Goal: Task Accomplishment & Management: Manage account settings

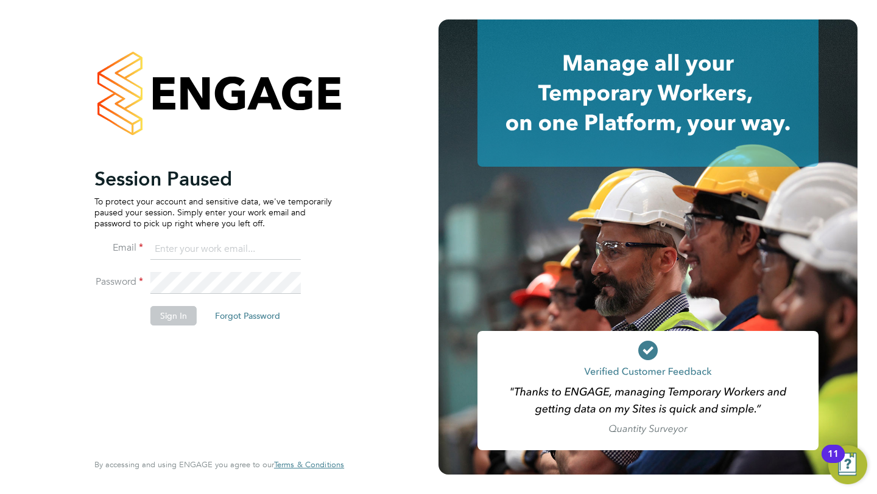
click at [189, 237] on ng-template "Session Paused To protect your account and sensitive data, we've temporarily pa…" at bounding box center [212, 252] width 237 height 171
click at [185, 250] on input at bounding box center [225, 250] width 150 height 22
type input "libby@18rec.com"
click at [188, 323] on button "Sign In" at bounding box center [173, 315] width 46 height 19
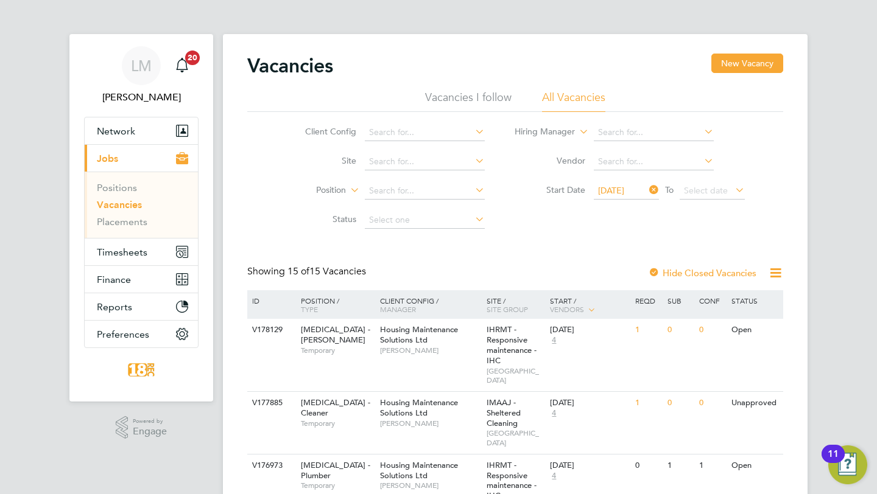
click at [121, 209] on link "Vacancies" at bounding box center [119, 205] width 45 height 12
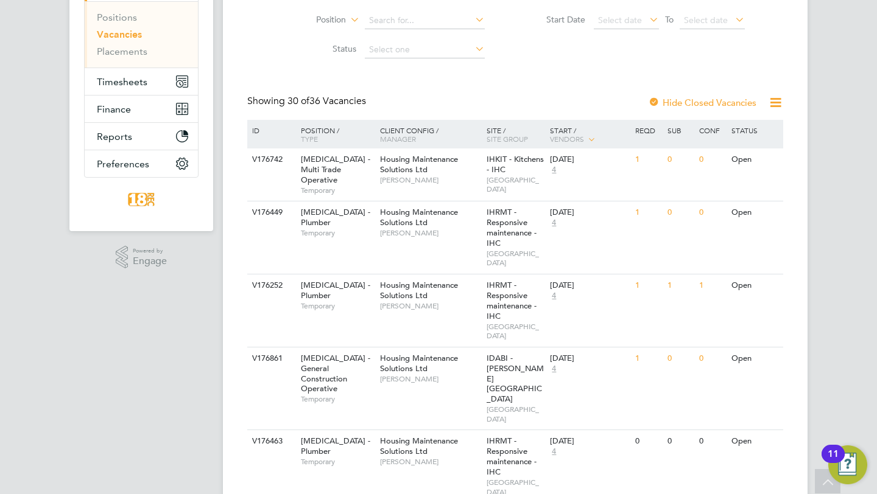
scroll to position [169, 0]
click at [156, 90] on button "Timesheets" at bounding box center [141, 83] width 113 height 27
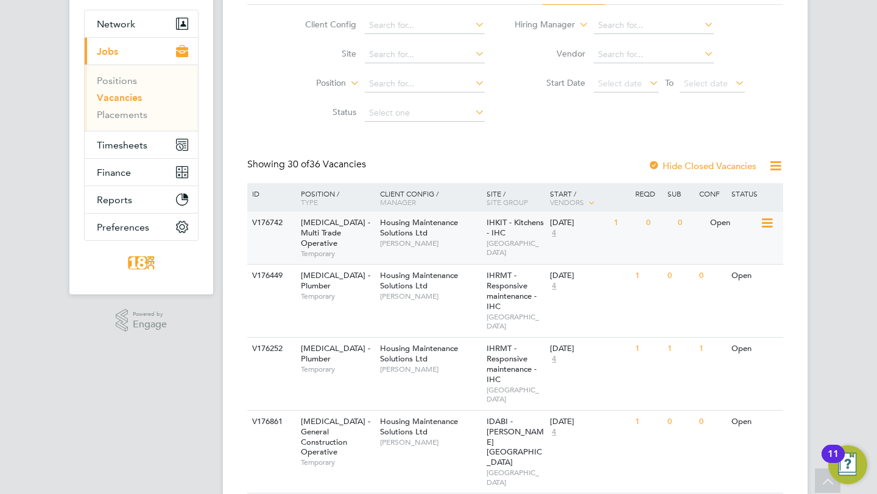
scroll to position [11, 0]
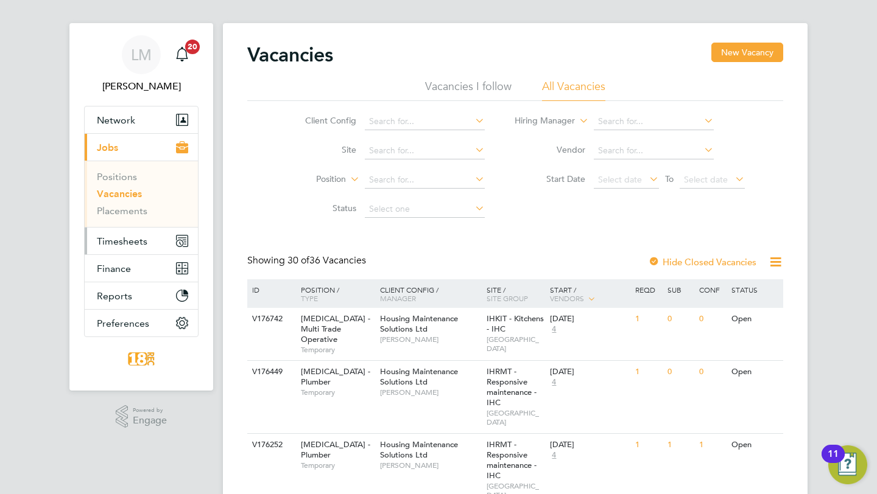
click at [142, 228] on button "Timesheets" at bounding box center [141, 241] width 113 height 27
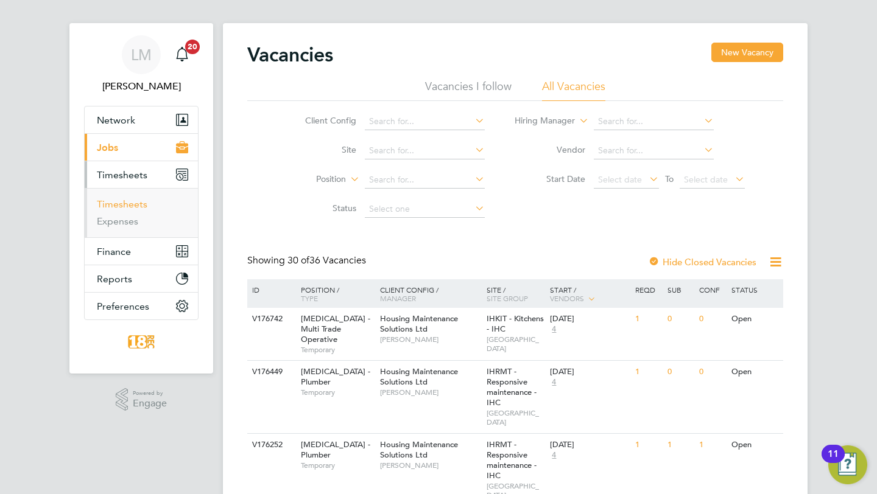
click at [124, 207] on link "Timesheets" at bounding box center [122, 204] width 51 height 12
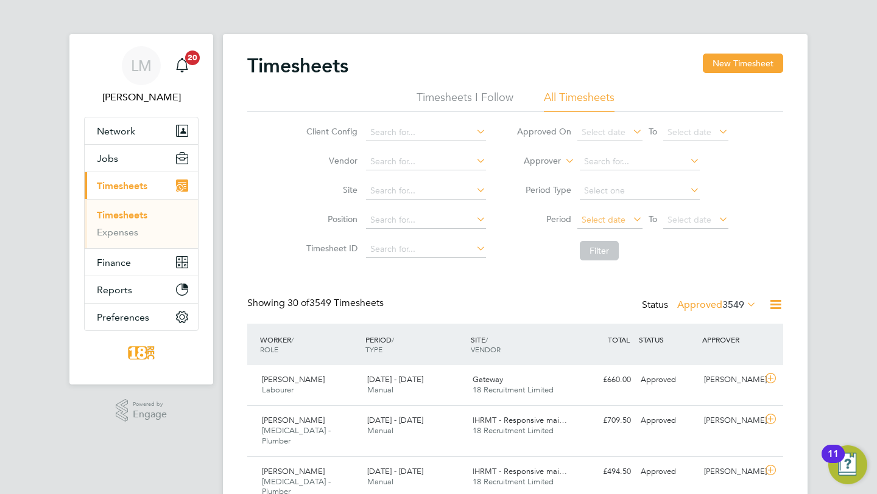
click at [602, 216] on span "Select date" at bounding box center [603, 219] width 44 height 11
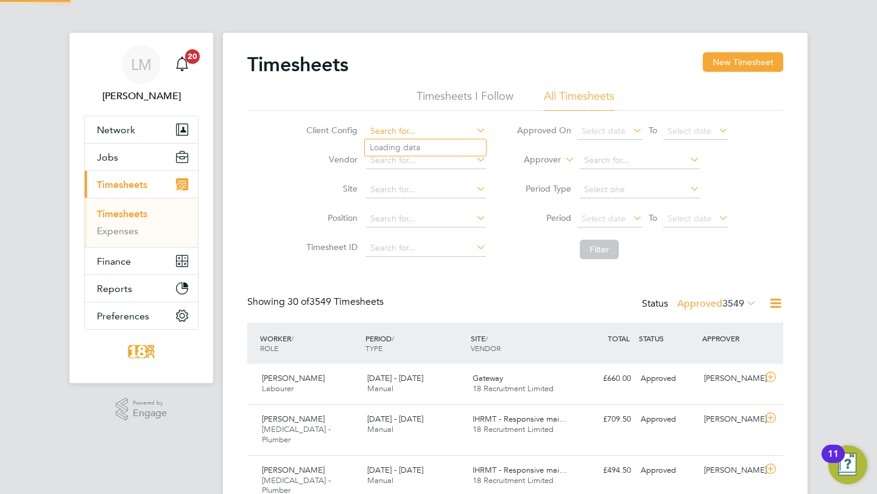
click at [402, 128] on input at bounding box center [426, 131] width 120 height 17
click at [393, 146] on li "Housing Maintenance Solutions Ltd" at bounding box center [438, 147] width 146 height 16
type input "Housing Maintenance Solutions Ltd"
click at [606, 245] on button "Filter" at bounding box center [599, 249] width 39 height 19
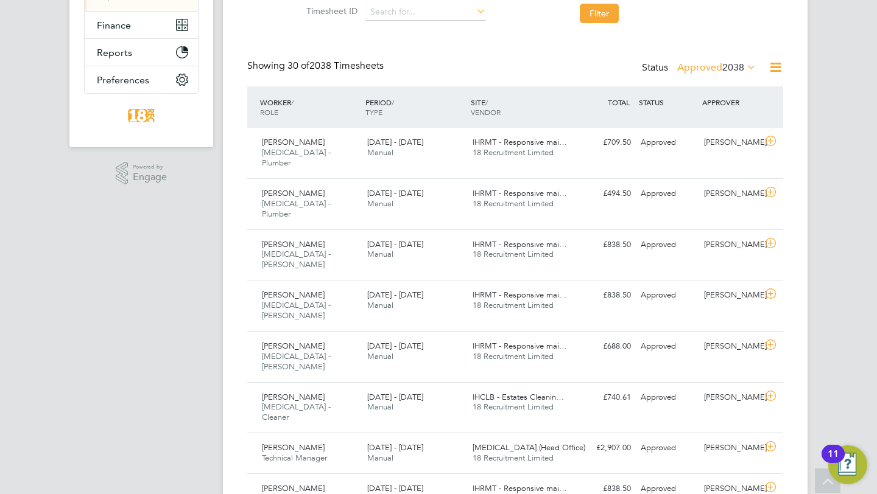
click at [722, 68] on span "2038" at bounding box center [733, 67] width 22 height 12
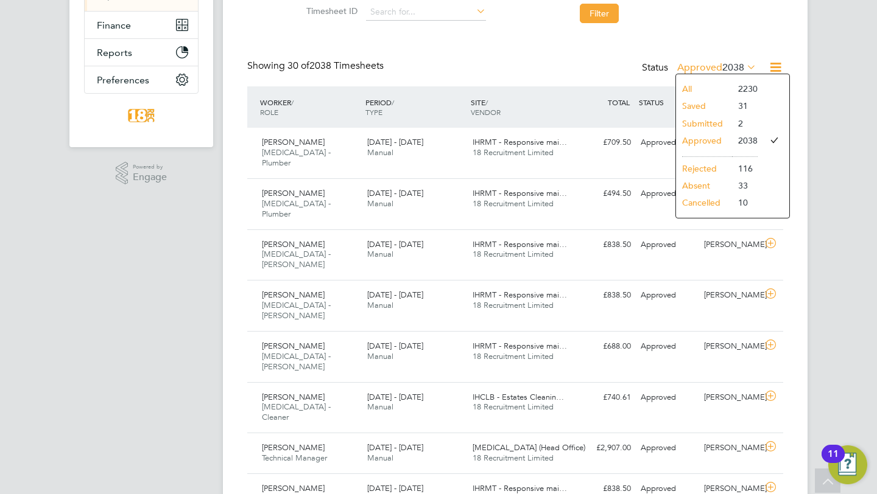
click at [709, 121] on li "Submitted" at bounding box center [704, 123] width 56 height 17
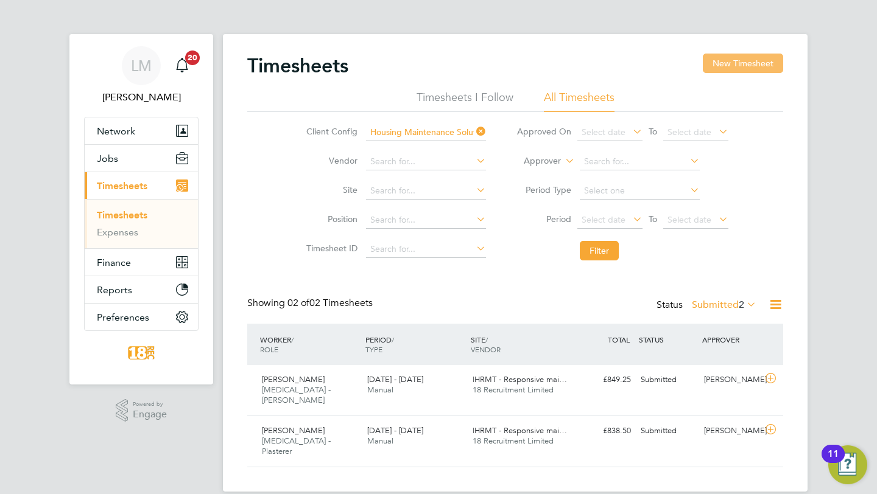
click at [729, 69] on button "New Timesheet" at bounding box center [743, 63] width 80 height 19
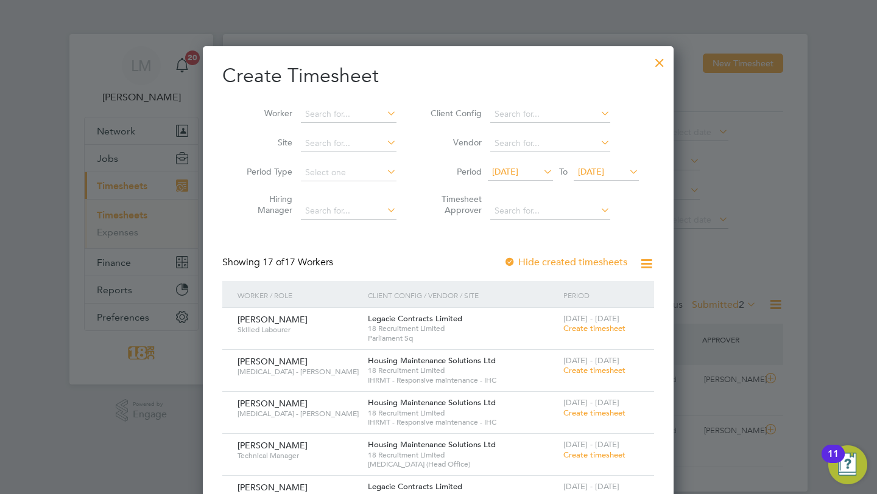
click at [597, 449] on div "[DATE] - [DATE] Create timesheet" at bounding box center [601, 450] width 82 height 33
click at [595, 453] on span "Create timesheet" at bounding box center [594, 455] width 62 height 10
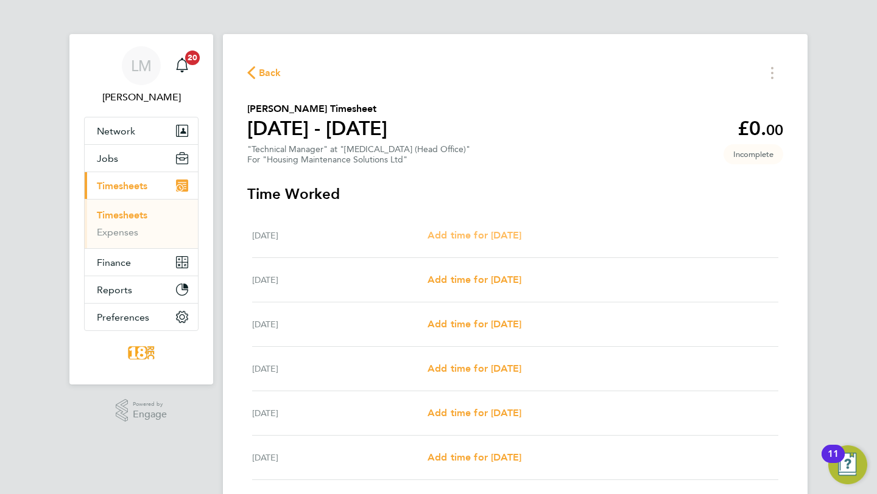
click at [495, 239] on span "Add time for [DATE]" at bounding box center [474, 236] width 94 height 12
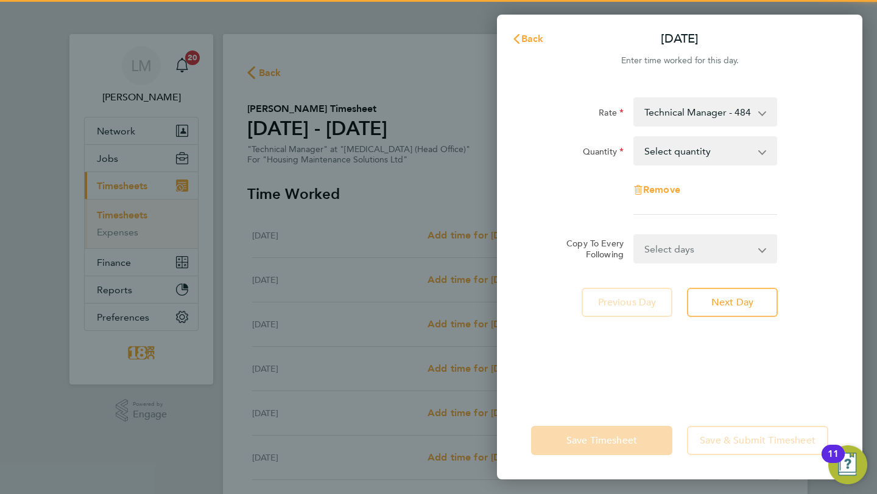
click at [658, 147] on select "Select quantity 0.5 1" at bounding box center [697, 151] width 127 height 27
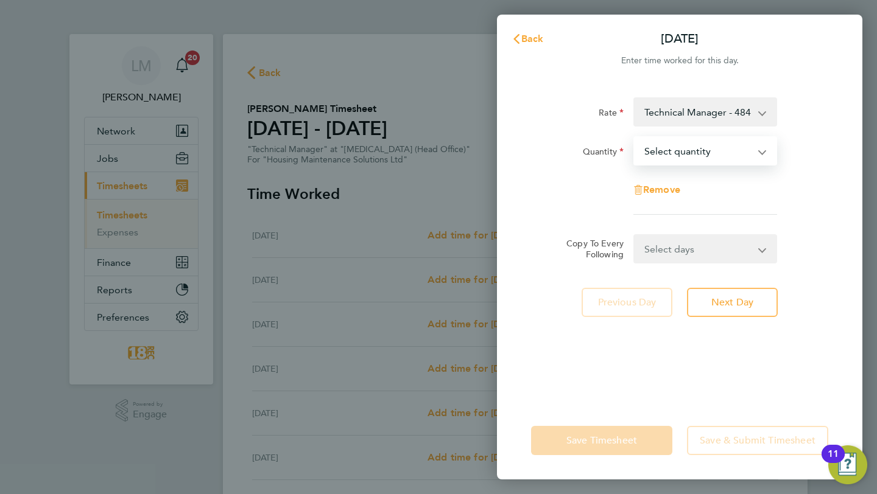
select select "1"
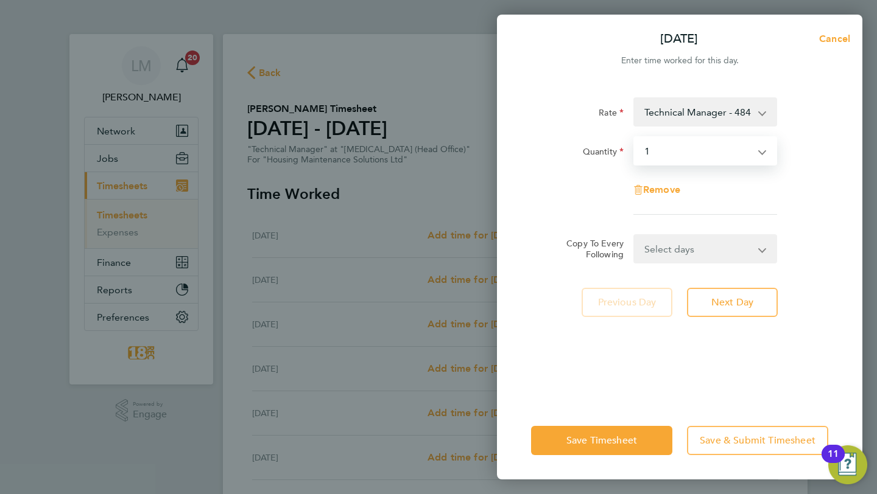
click at [664, 247] on select "Select days Day Weekday (Mon-Fri) Weekend (Sat-Sun) [DATE] [DATE] [DATE] [DATE]…" at bounding box center [698, 249] width 128 height 27
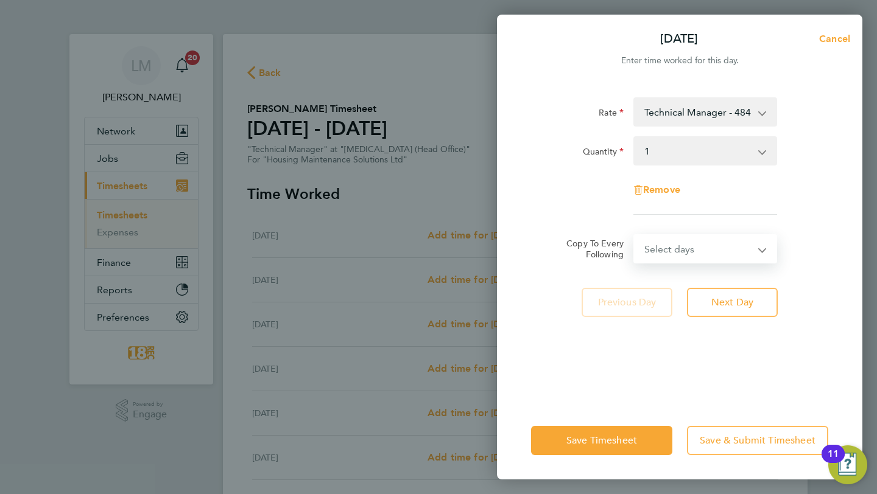
select select "WEEKDAY"
select select "[DATE]"
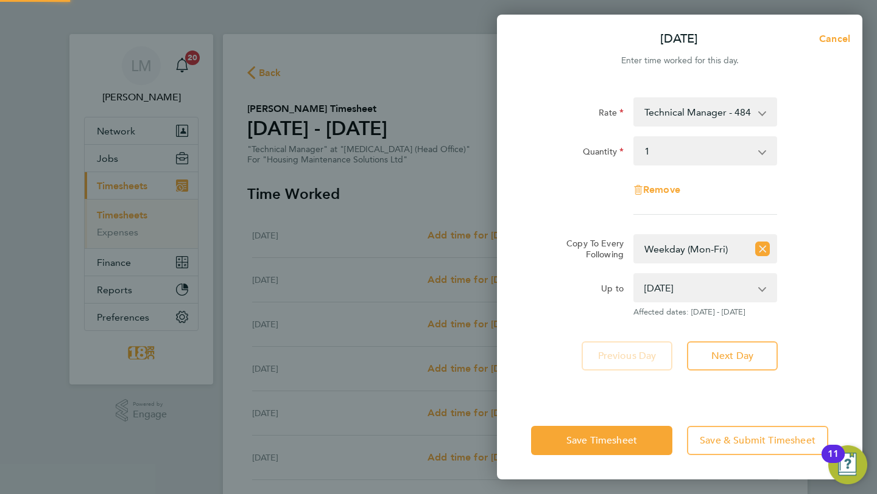
click at [577, 212] on div "Rate Technical Manager - 484.50 Quantity Select quantity 0.5 1 Remove" at bounding box center [679, 156] width 297 height 118
click at [582, 448] on button "Save Timesheet" at bounding box center [601, 440] width 141 height 29
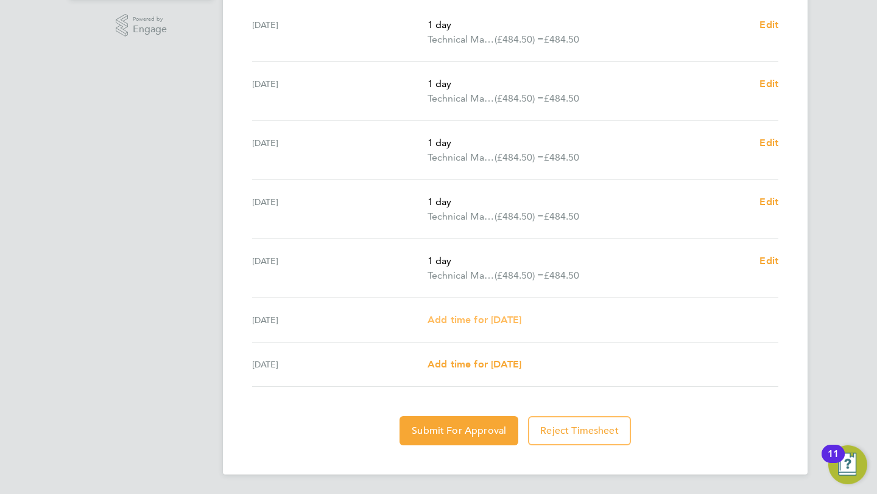
click at [455, 313] on link "Add time for [DATE]" at bounding box center [474, 320] width 94 height 15
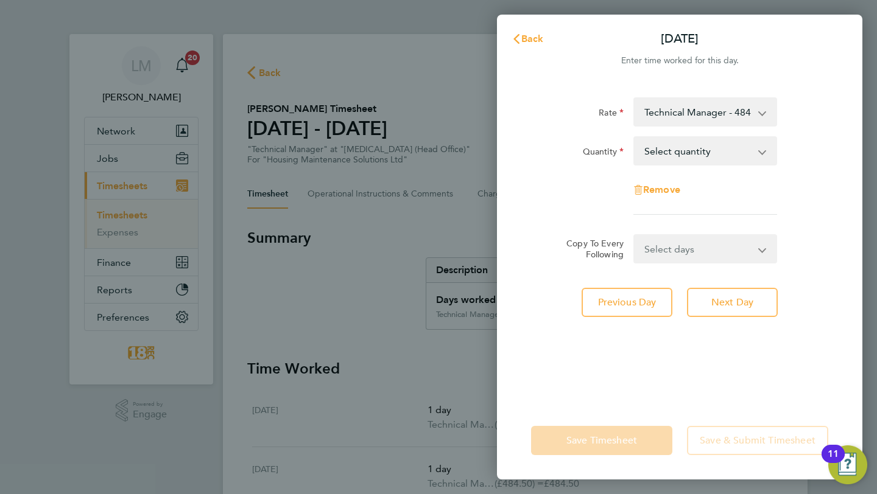
click at [679, 244] on select "Select days [DATE]" at bounding box center [698, 249] width 128 height 27
click at [706, 149] on select "Select quantity 0.5 1" at bounding box center [697, 151] width 127 height 27
select select "1"
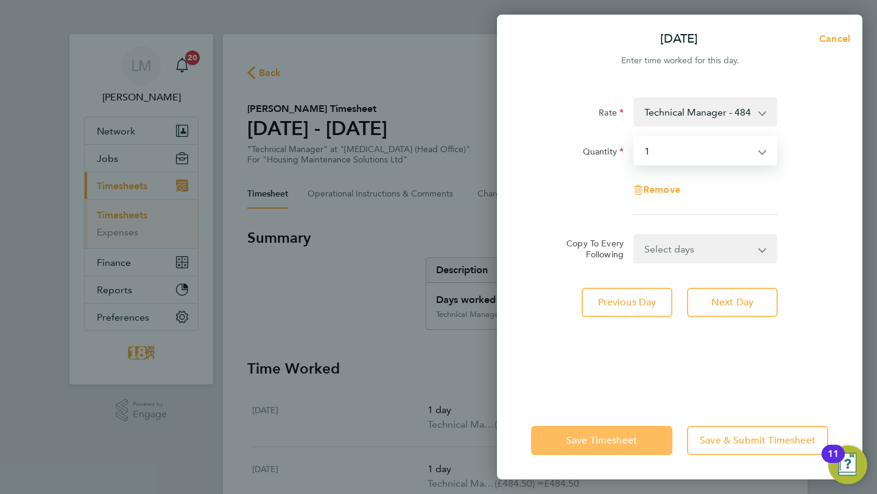
click at [569, 438] on span "Save Timesheet" at bounding box center [601, 441] width 71 height 12
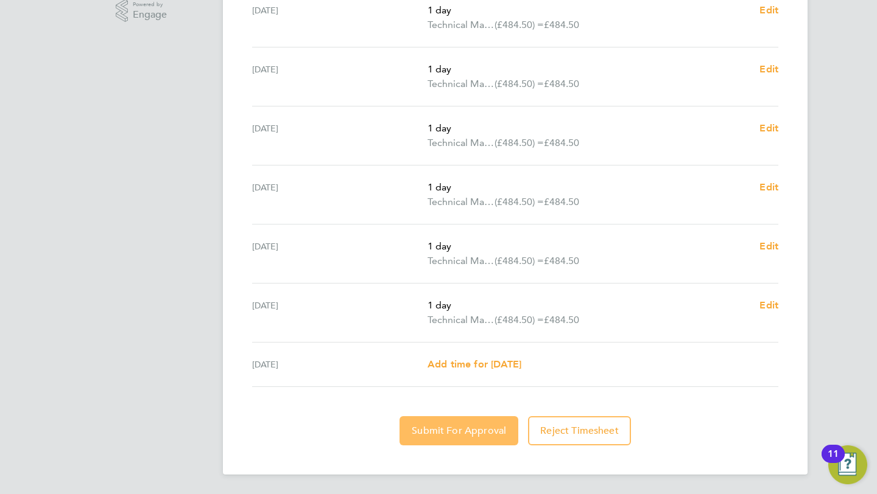
click at [437, 424] on button "Submit For Approval" at bounding box center [458, 430] width 119 height 29
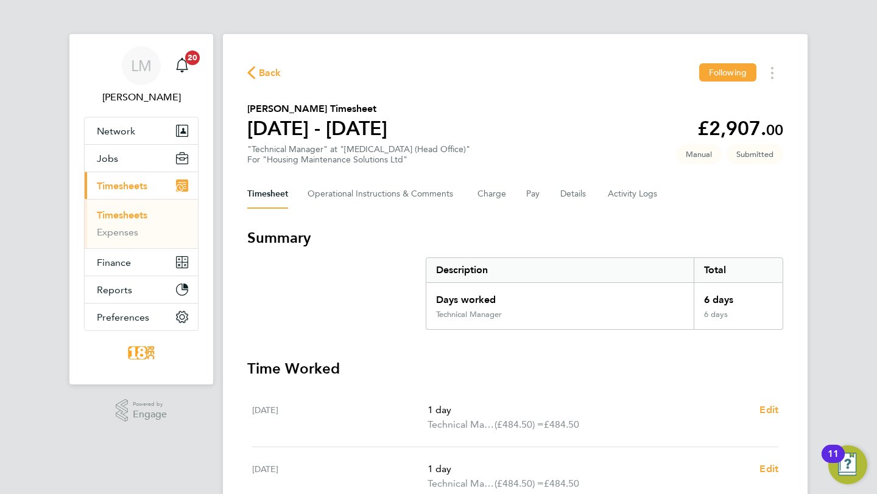
click at [116, 216] on link "Timesheets" at bounding box center [122, 215] width 51 height 12
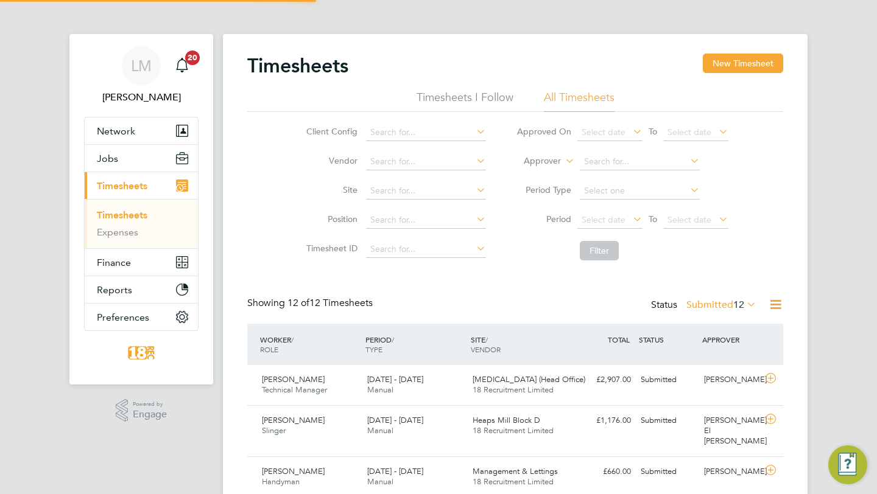
scroll to position [30, 105]
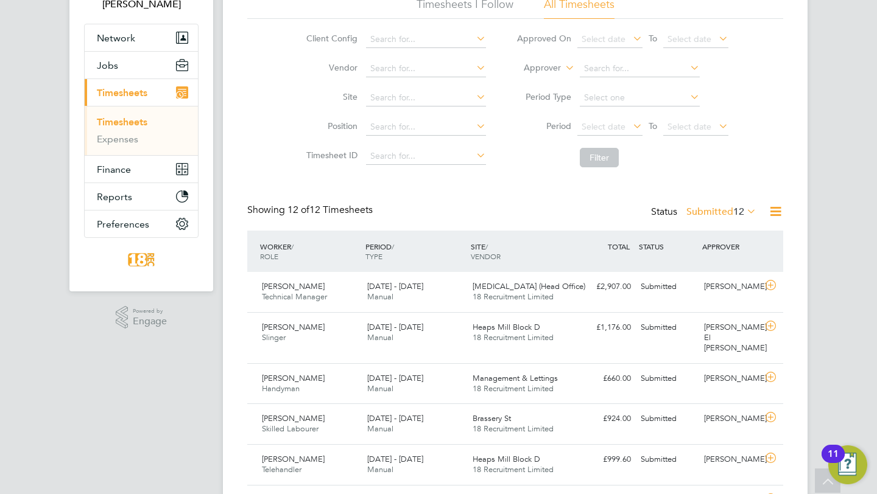
click at [720, 207] on label "Submitted 12" at bounding box center [721, 212] width 70 height 12
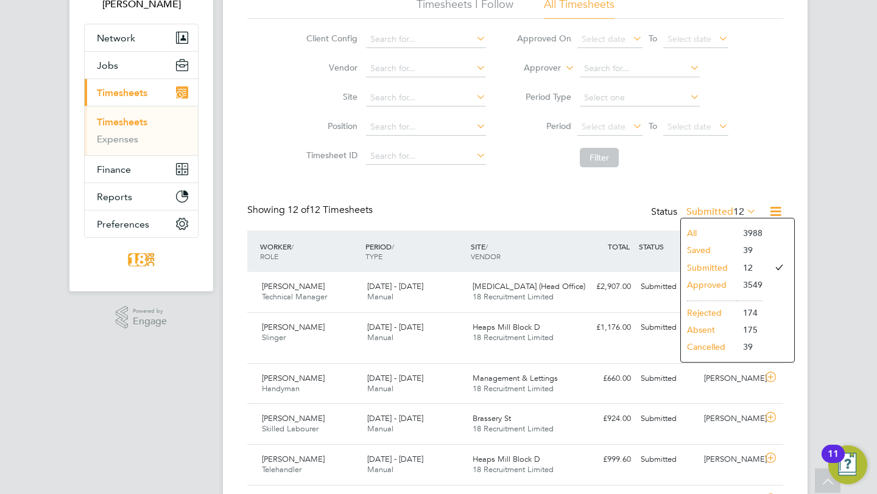
click at [698, 279] on li "Approved" at bounding box center [709, 284] width 56 height 17
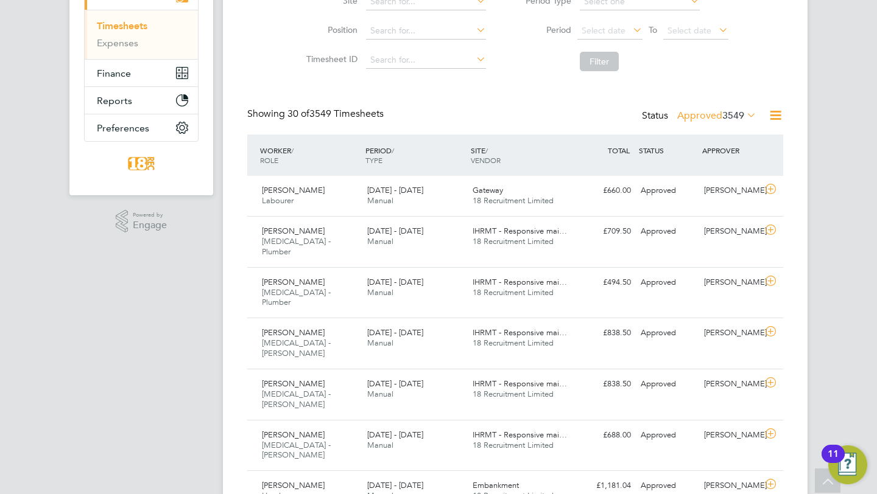
click at [701, 120] on label "Approved 3549" at bounding box center [716, 116] width 79 height 12
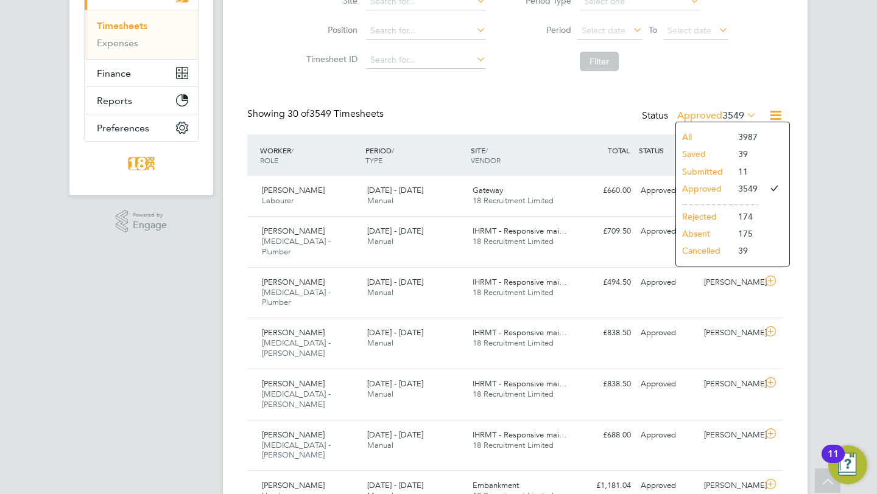
click at [712, 168] on li "Submitted" at bounding box center [704, 171] width 56 height 17
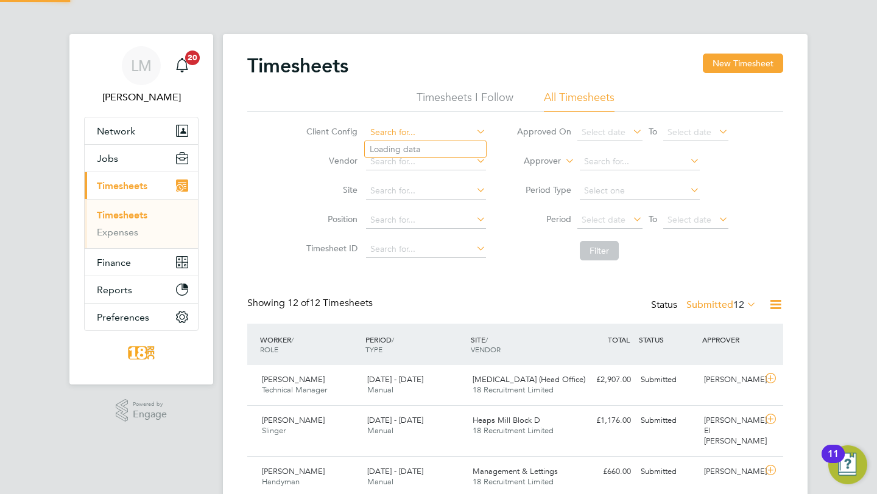
click at [440, 135] on input at bounding box center [426, 132] width 120 height 17
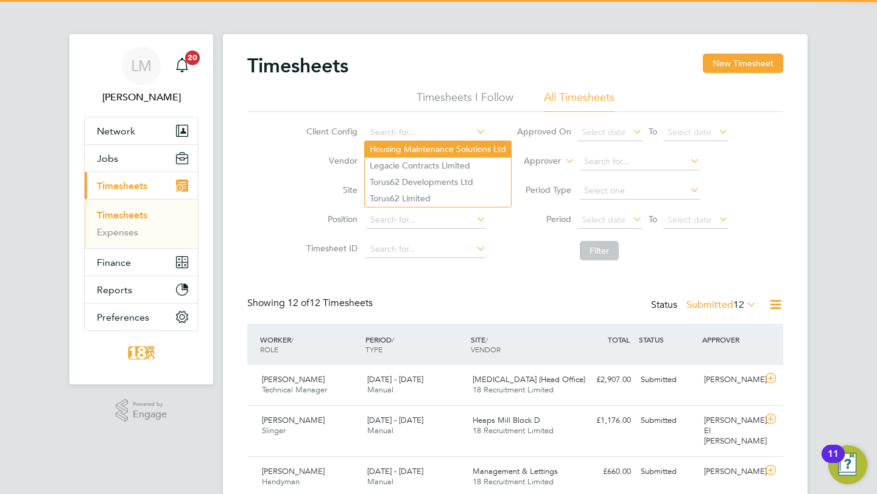
click at [435, 152] on li "Housing Maintenance Solutions Ltd" at bounding box center [438, 149] width 146 height 16
type input "Housing Maintenance Solutions Ltd"
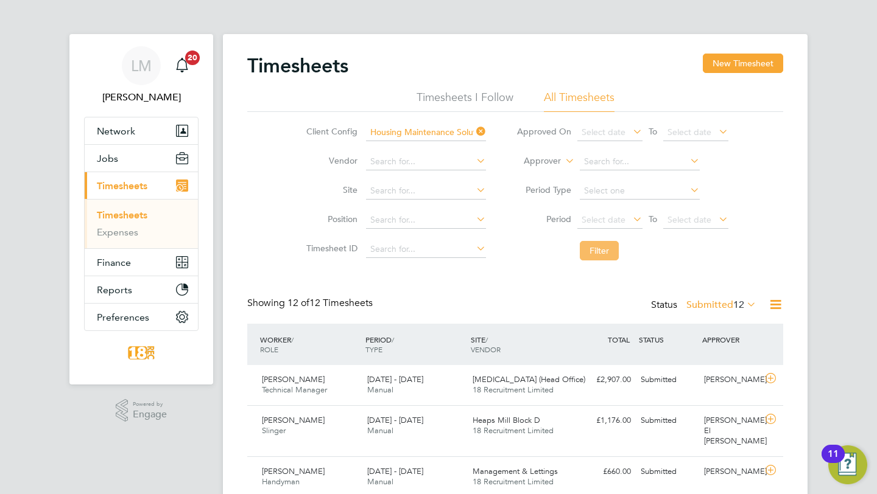
click at [605, 259] on button "Filter" at bounding box center [599, 250] width 39 height 19
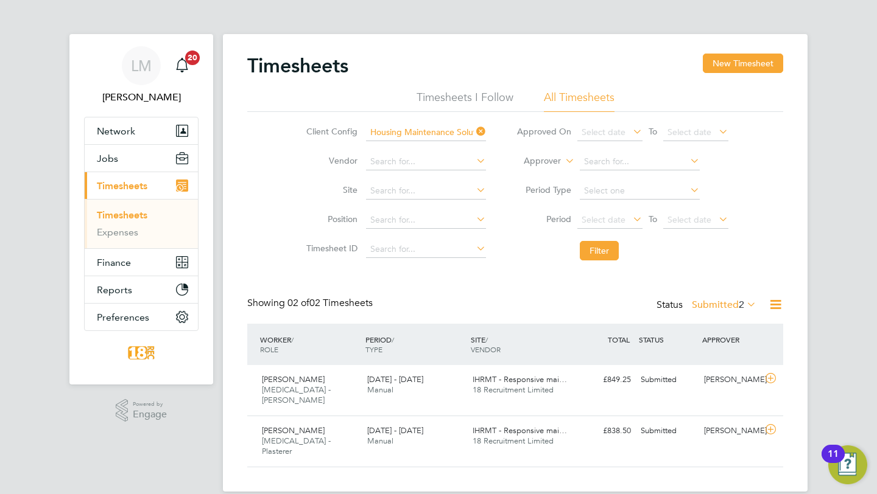
click at [713, 304] on label "Submitted 2" at bounding box center [724, 305] width 65 height 12
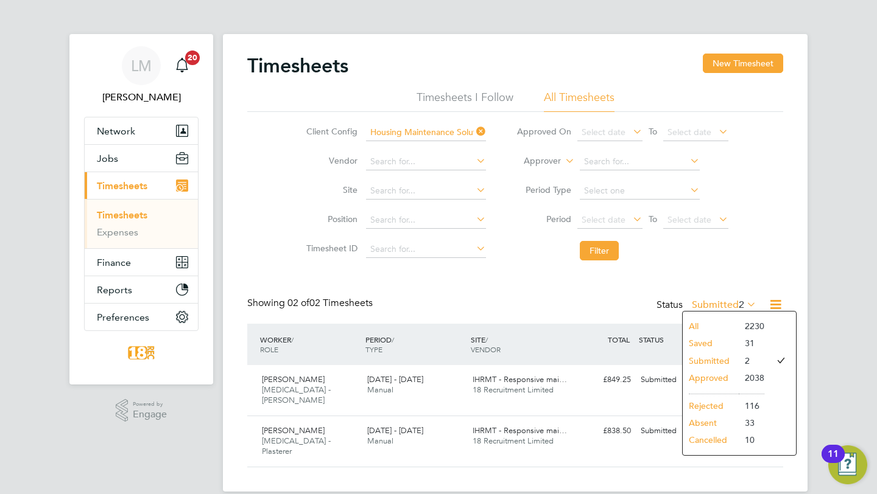
click at [699, 379] on li "Approved" at bounding box center [711, 378] width 56 height 17
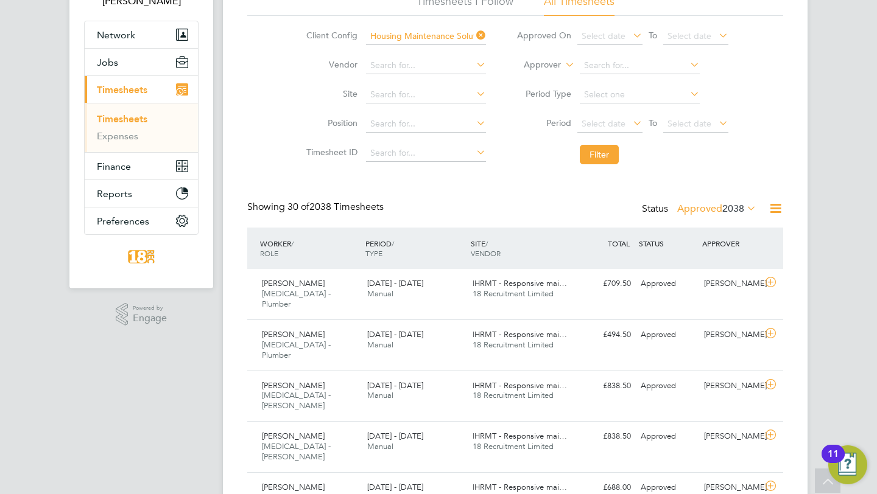
click at [693, 211] on label "Approved 2038" at bounding box center [716, 209] width 79 height 12
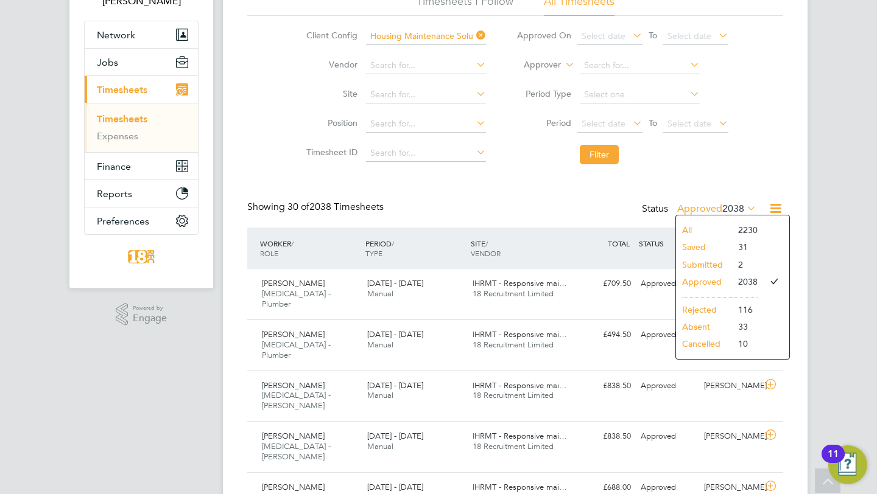
click at [693, 211] on label "Approved 2038" at bounding box center [716, 209] width 79 height 12
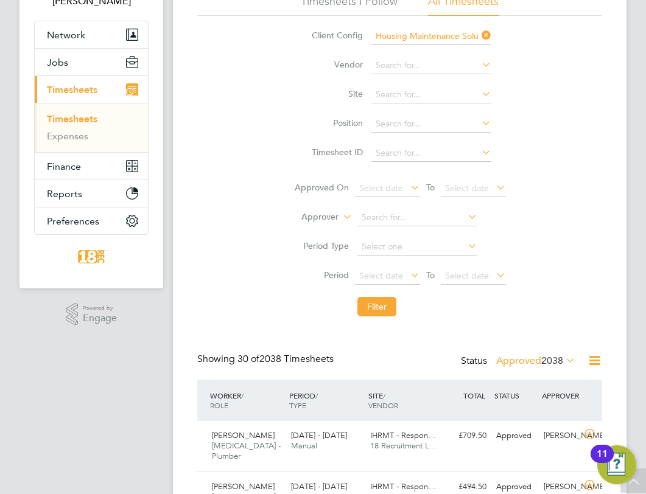
scroll to position [30, 79]
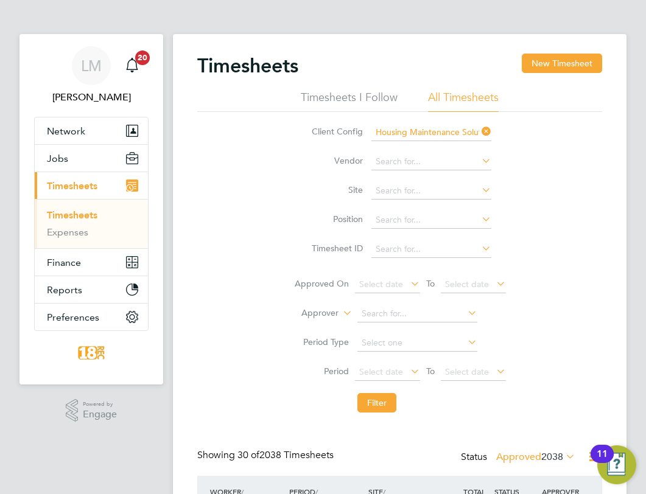
click at [561, 156] on div "Client Config Housing Maintenance Solutions Ltd Vendor Site Position Timesheet …" at bounding box center [399, 265] width 405 height 307
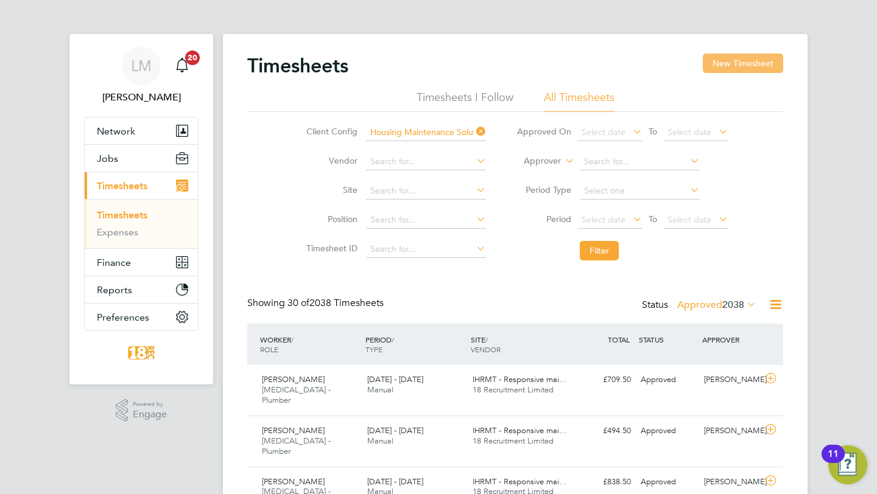
click at [757, 61] on button "New Timesheet" at bounding box center [743, 63] width 80 height 19
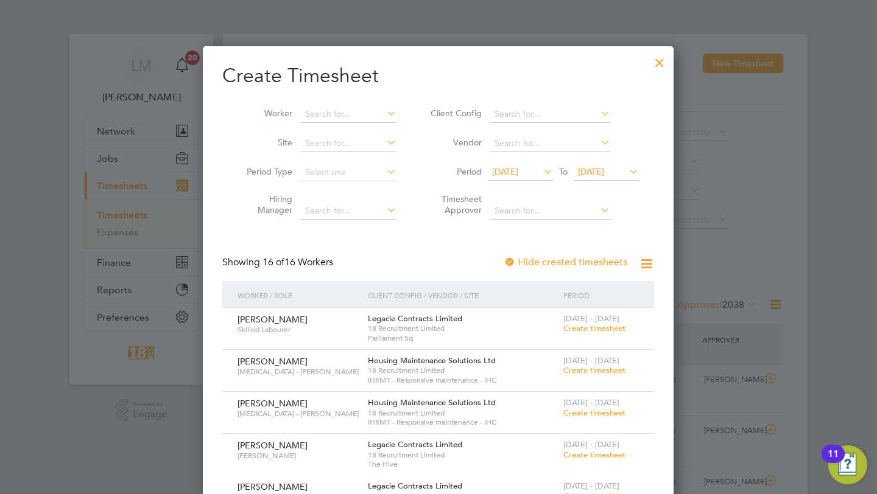
click at [518, 174] on span "[DATE]" at bounding box center [505, 171] width 26 height 11
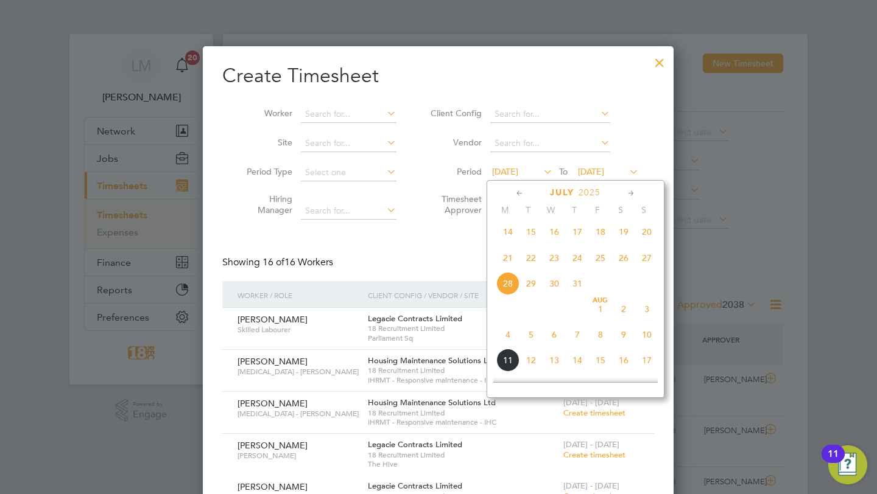
click at [509, 340] on span "4" at bounding box center [507, 334] width 23 height 23
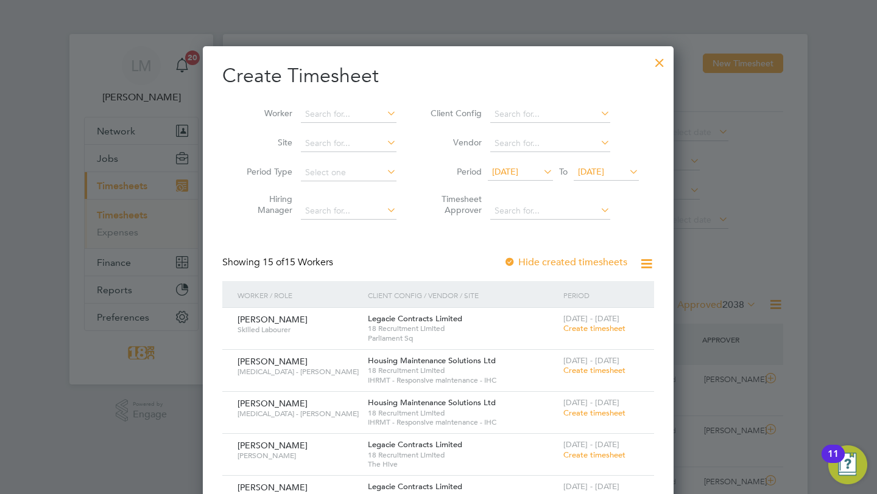
click at [609, 163] on li "Period [DATE] To [DATE]" at bounding box center [533, 172] width 242 height 29
click at [604, 175] on span "[DATE]" at bounding box center [591, 171] width 26 height 11
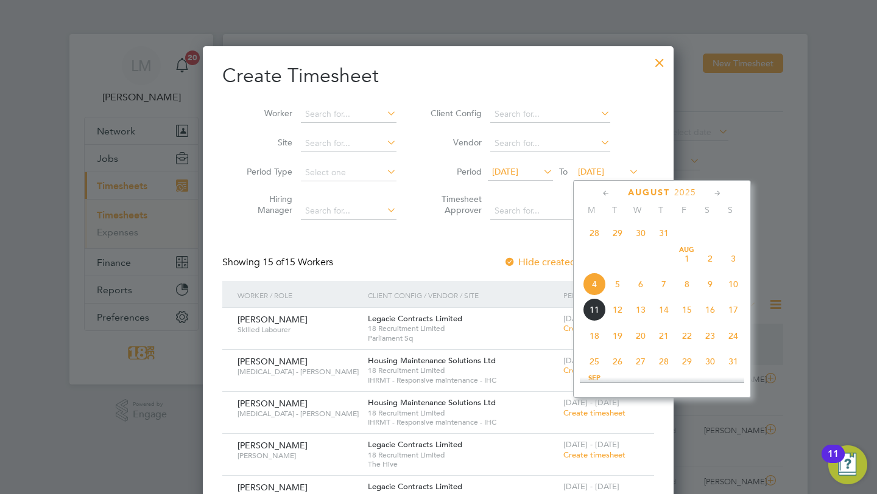
click at [734, 289] on span "10" at bounding box center [733, 284] width 23 height 23
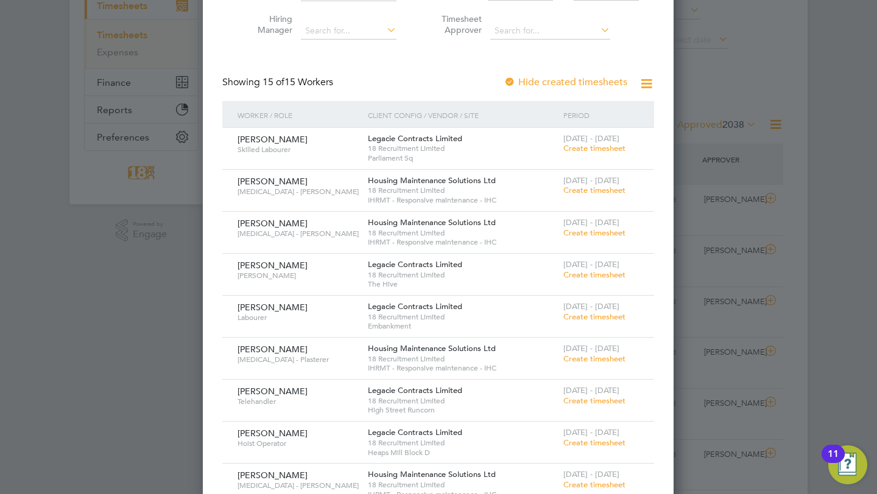
click at [586, 355] on span "Create timesheet" at bounding box center [594, 359] width 62 height 10
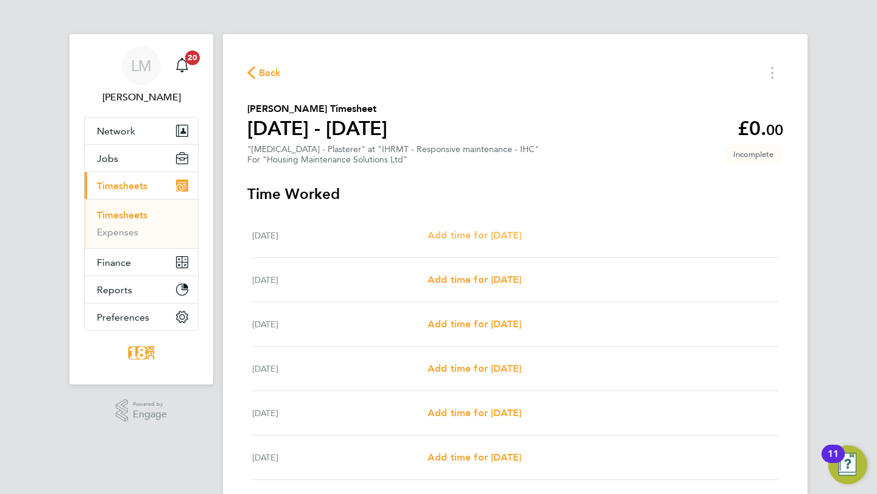
click at [521, 242] on link "Add time for [DATE]" at bounding box center [474, 235] width 94 height 15
select select "30"
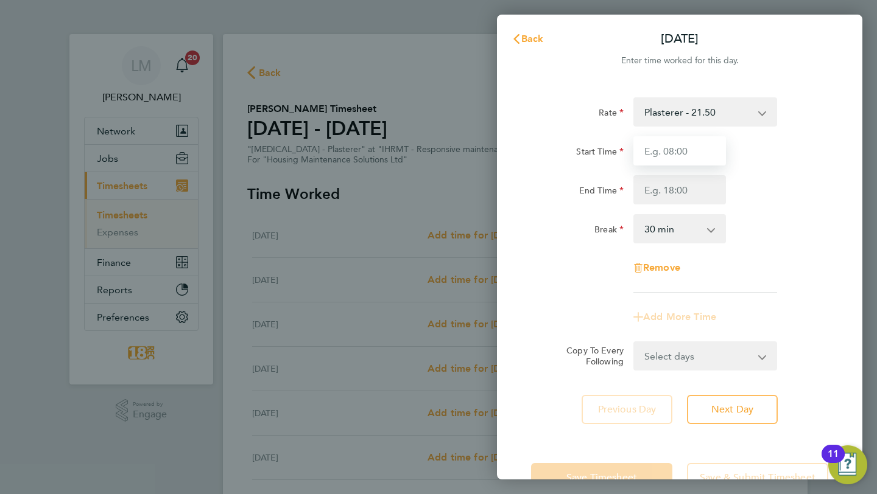
click at [644, 148] on input "Start Time" at bounding box center [679, 150] width 93 height 29
type input "08:00"
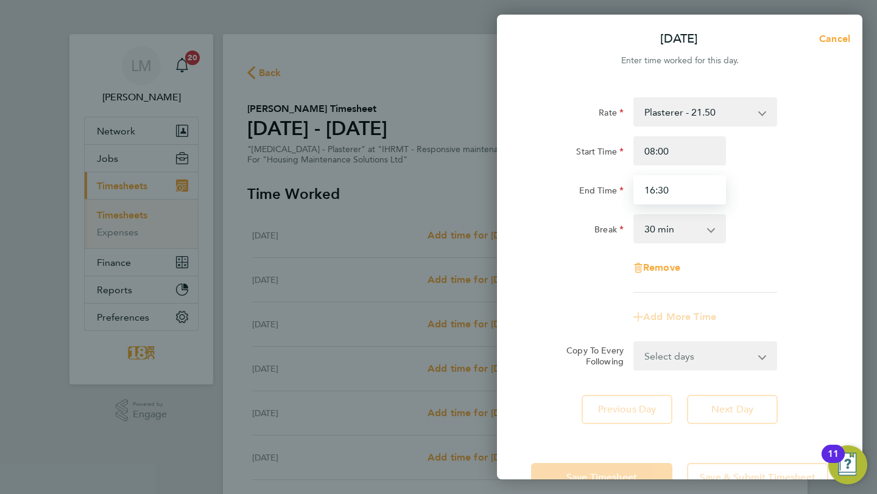
type input "16:30"
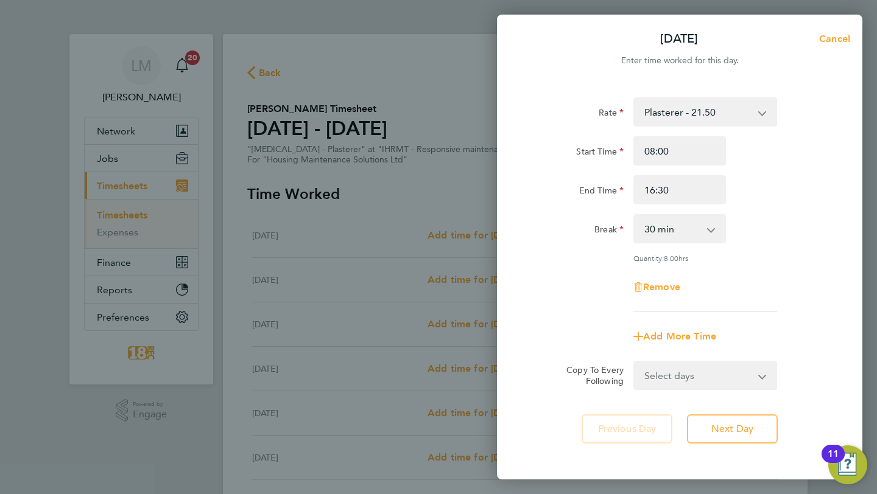
click at [754, 215] on div "Break 0 min 15 min 30 min 45 min 60 min 75 min 90 min" at bounding box center [679, 228] width 307 height 29
click at [712, 367] on select "Select days Day Weekday (Mon-Fri) Weekend (Sat-Sun) [DATE] [DATE] [DATE] [DATE]…" at bounding box center [698, 375] width 128 height 27
select select "WEEKDAY"
select select "[DATE]"
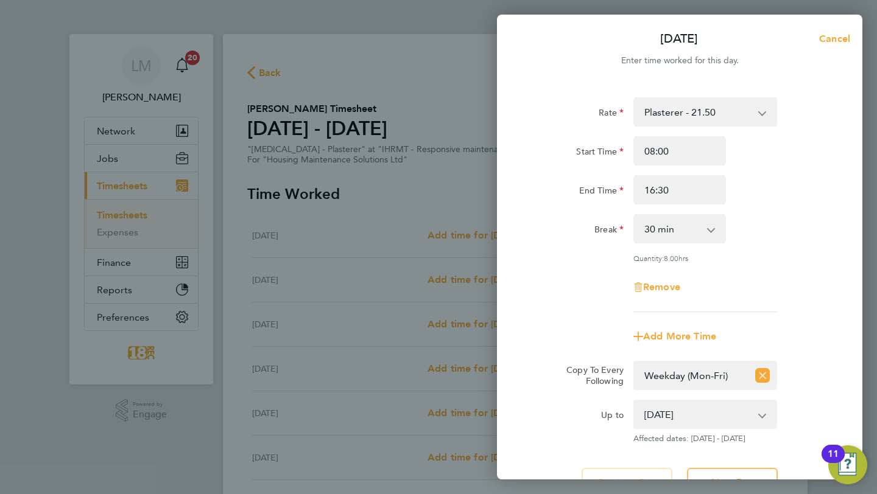
click at [810, 243] on div "Break 0 min 15 min 30 min 45 min 60 min 75 min 90 min" at bounding box center [679, 228] width 307 height 29
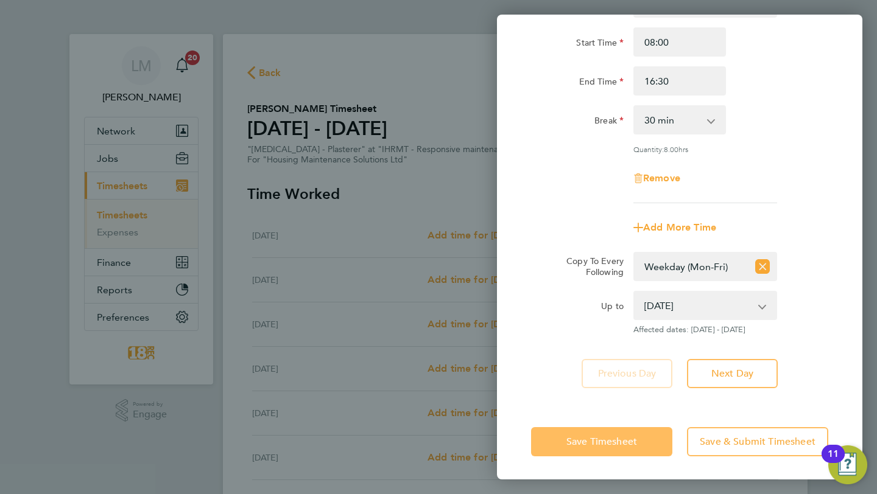
click at [583, 441] on span "Save Timesheet" at bounding box center [601, 442] width 71 height 12
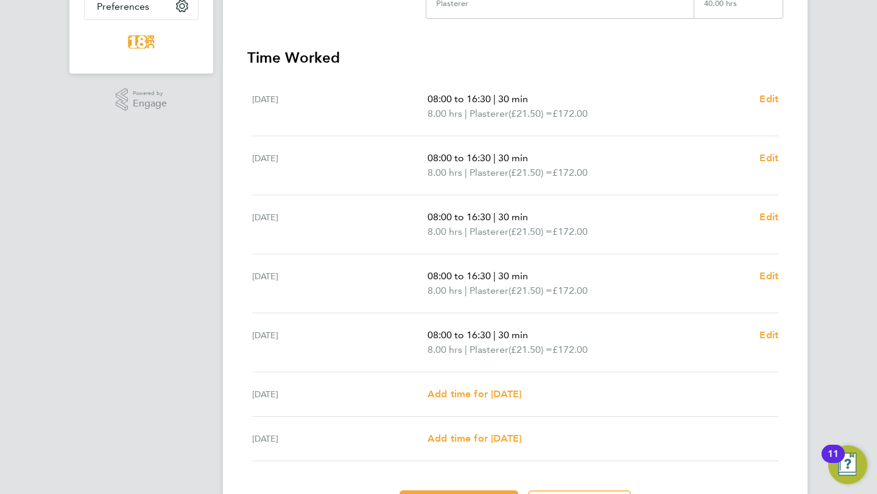
click at [789, 348] on div "Back Following [PERSON_NAME] Timesheet [DATE] - [DATE] £860. 00 "[MEDICAL_DATA]…" at bounding box center [515, 136] width 585 height 826
click at [775, 337] on span "Edit" at bounding box center [768, 335] width 19 height 12
select select "30"
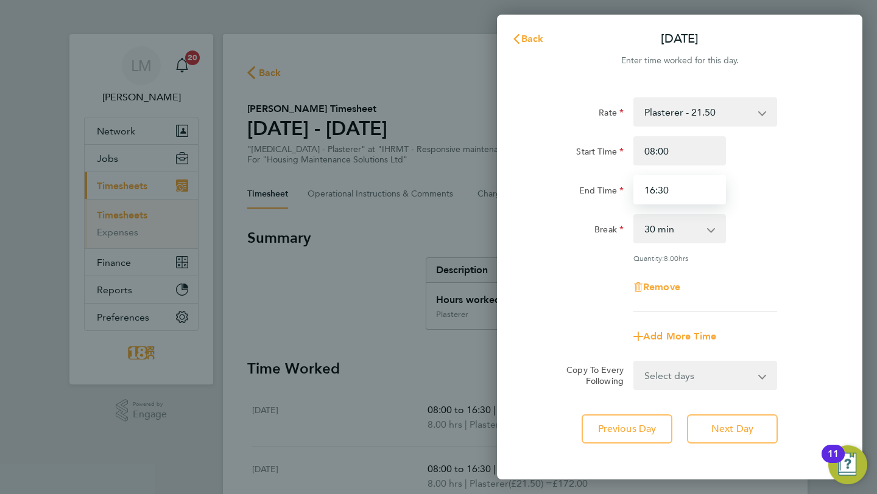
click at [655, 191] on input "16:30" at bounding box center [679, 189] width 93 height 29
type input "15:30"
click at [770, 222] on div "Break 0 min 15 min 30 min 45 min 60 min 75 min 90 min" at bounding box center [679, 228] width 307 height 29
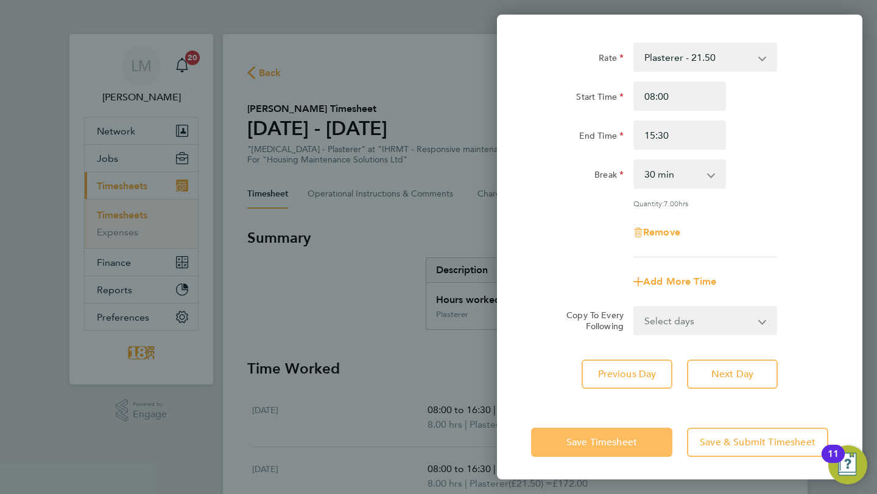
click at [575, 444] on span "Save Timesheet" at bounding box center [601, 443] width 71 height 12
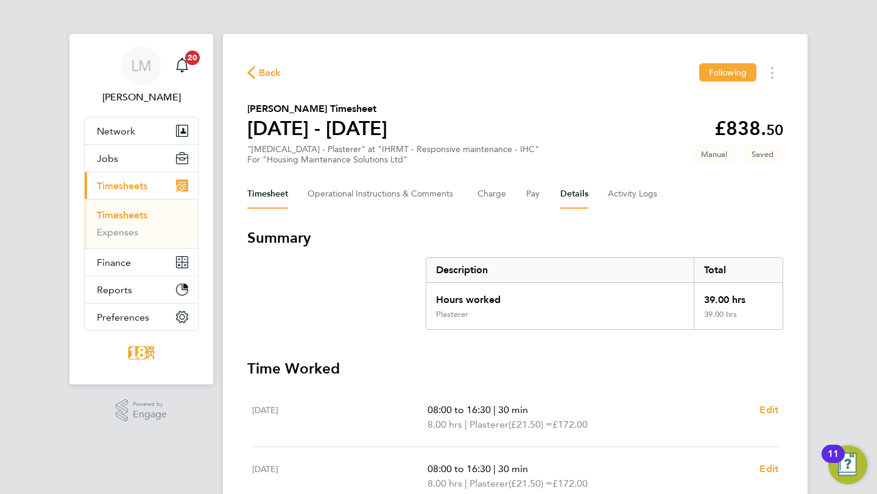
click at [576, 194] on button "Details" at bounding box center [574, 194] width 28 height 29
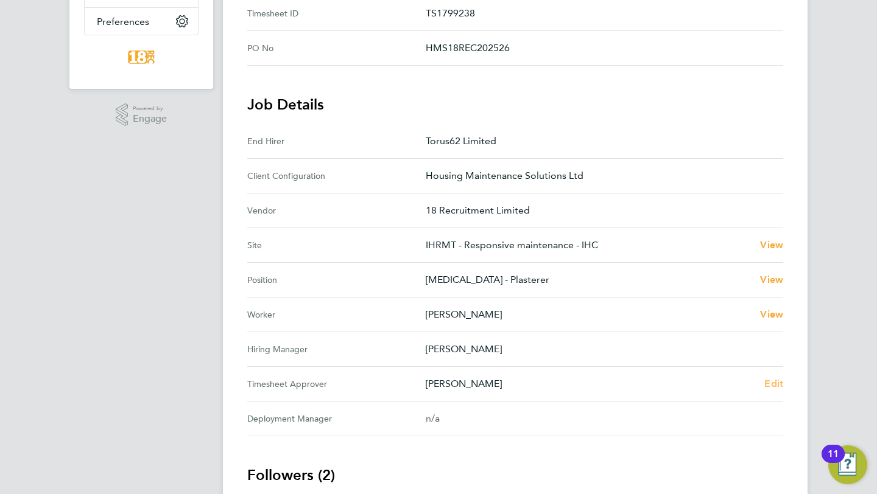
click at [781, 390] on span "Edit" at bounding box center [773, 384] width 19 height 12
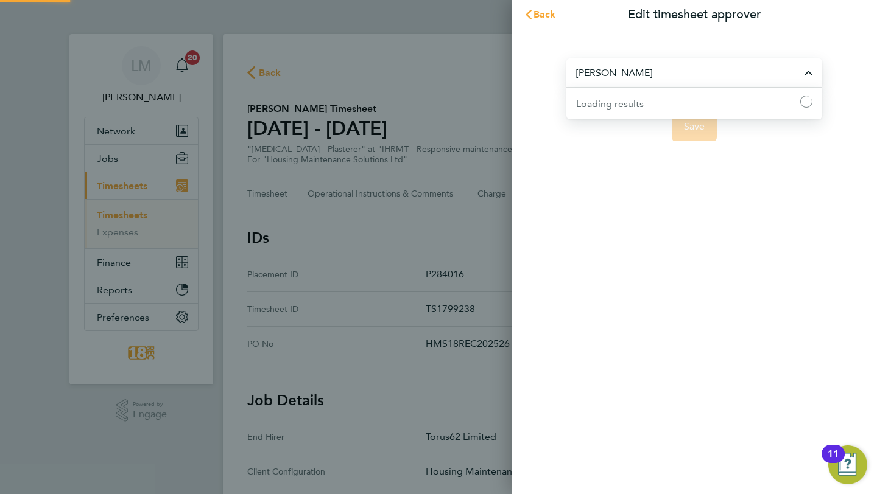
click at [678, 82] on input "[PERSON_NAME]" at bounding box center [694, 72] width 256 height 29
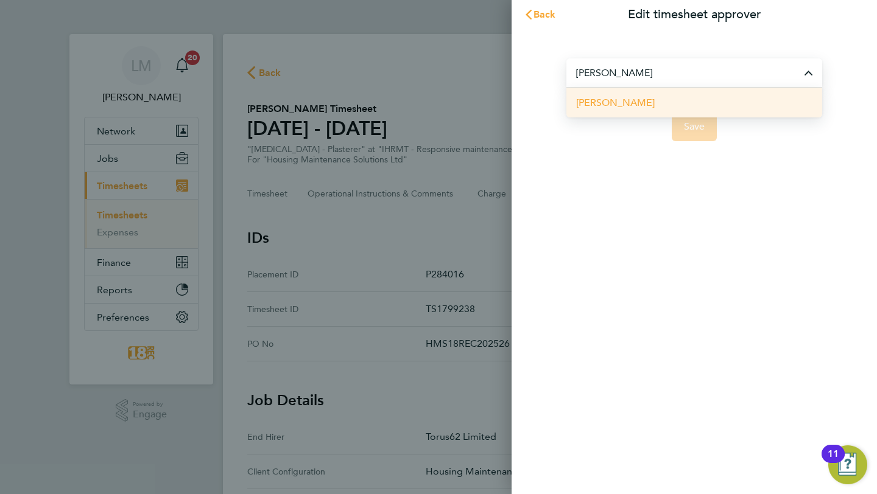
click at [673, 99] on li "[PERSON_NAME]" at bounding box center [694, 103] width 256 height 30
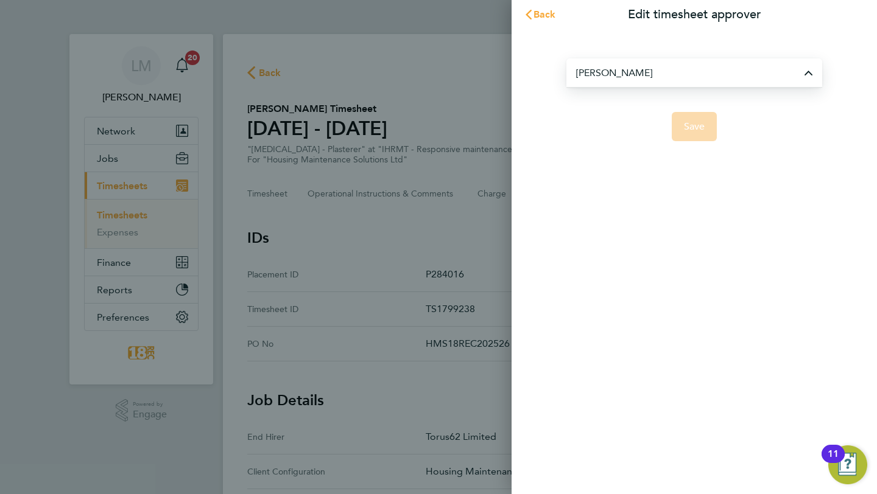
type input "[PERSON_NAME]"
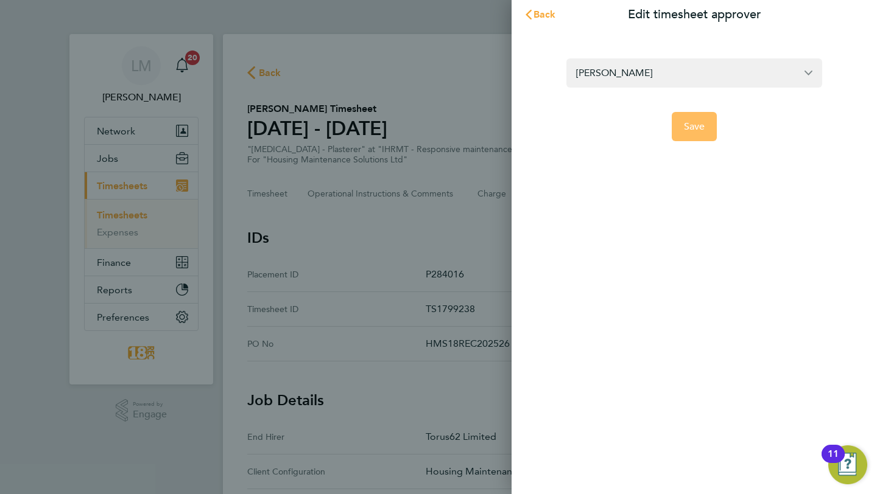
click at [695, 130] on span "Save" at bounding box center [694, 127] width 21 height 12
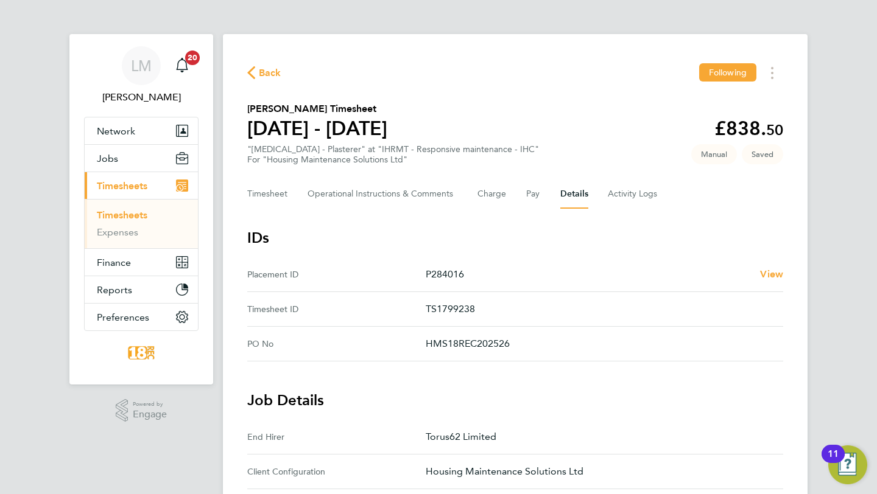
click at [133, 217] on link "Timesheets" at bounding box center [122, 215] width 51 height 12
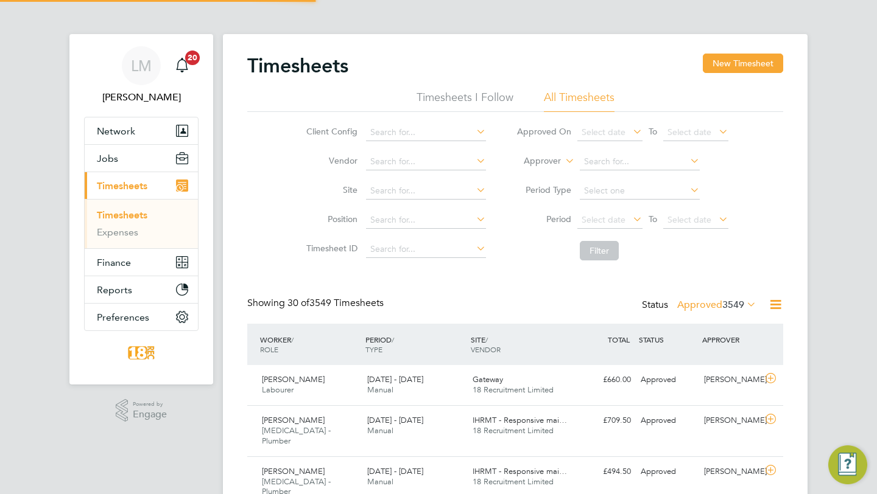
scroll to position [30, 105]
click at [317, 178] on li "Site" at bounding box center [394, 191] width 214 height 29
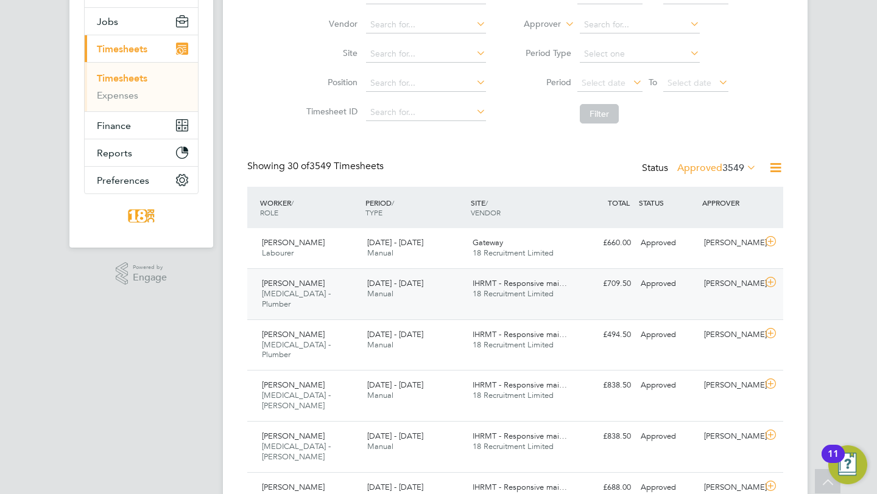
scroll to position [0, 0]
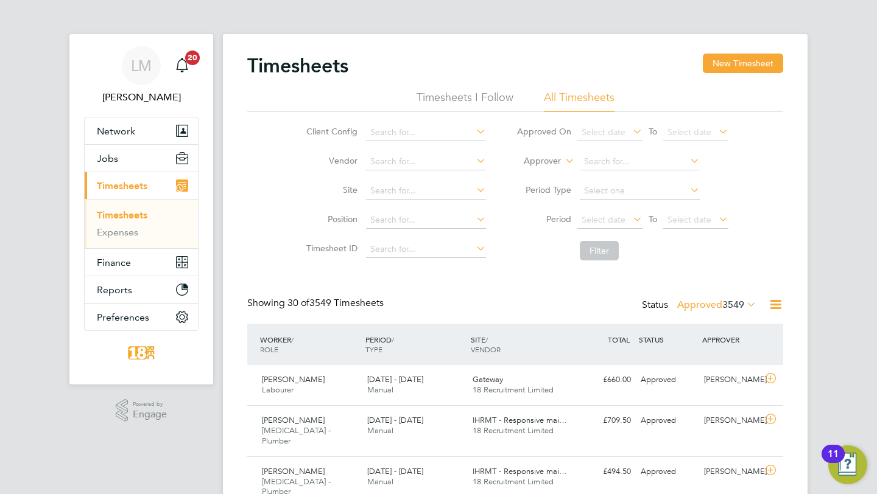
click at [402, 121] on li "Client Config" at bounding box center [394, 132] width 214 height 29
click at [405, 130] on input at bounding box center [426, 132] width 120 height 17
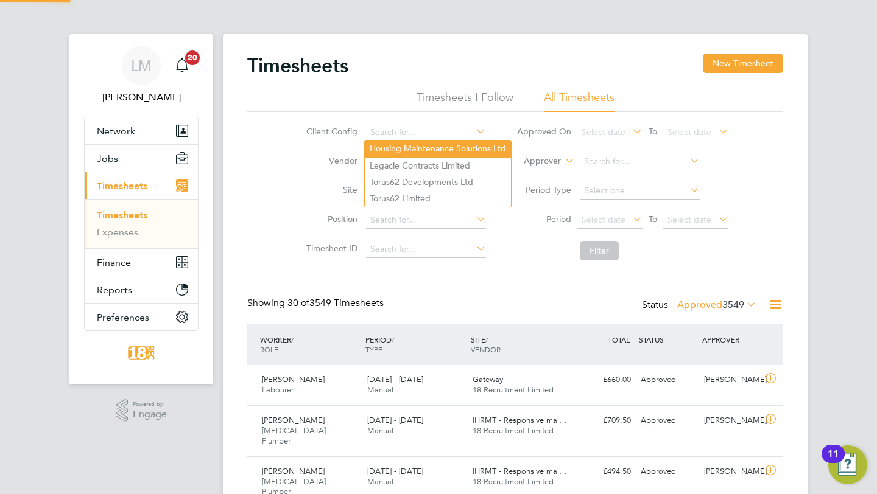
click at [416, 149] on li "Housing Maintenance Solutions Ltd" at bounding box center [438, 149] width 146 height 16
type input "Housing Maintenance Solutions Ltd"
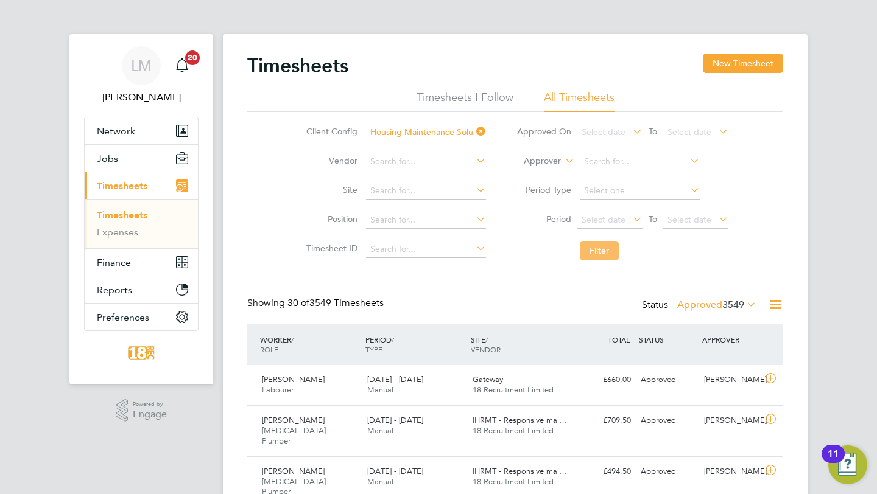
click at [601, 246] on button "Filter" at bounding box center [599, 250] width 39 height 19
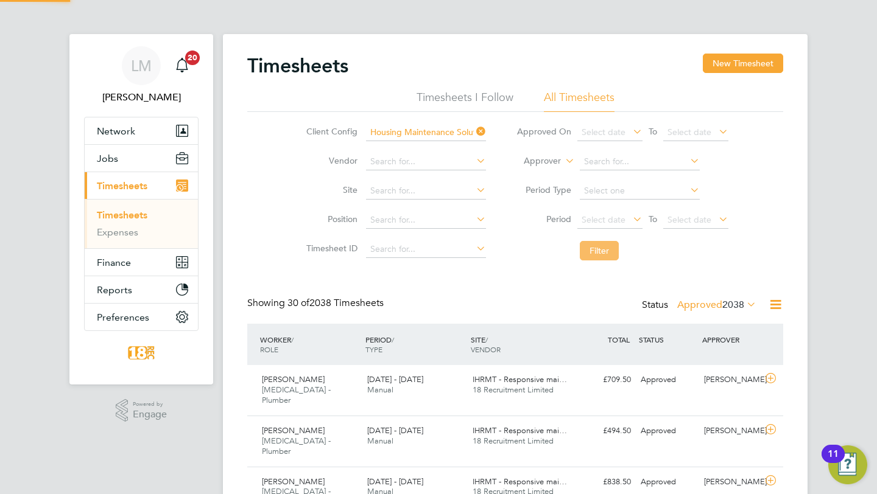
scroll to position [30, 105]
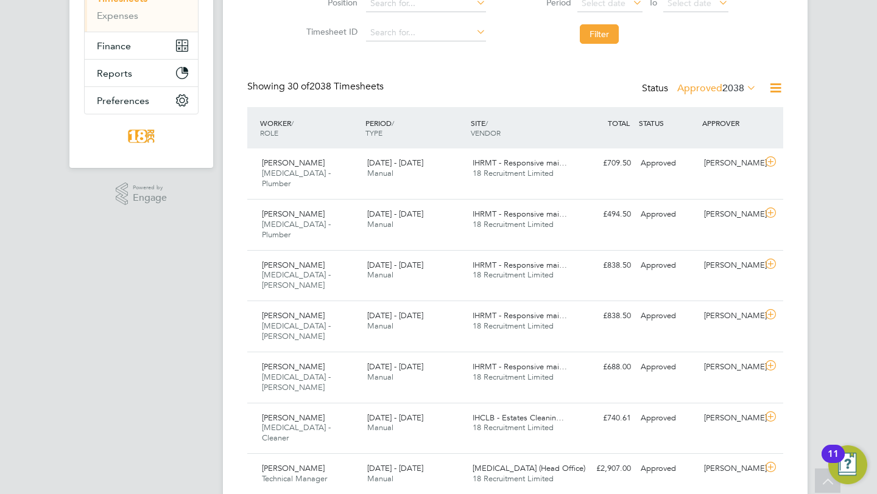
click at [711, 91] on label "Approved 2038" at bounding box center [716, 88] width 79 height 12
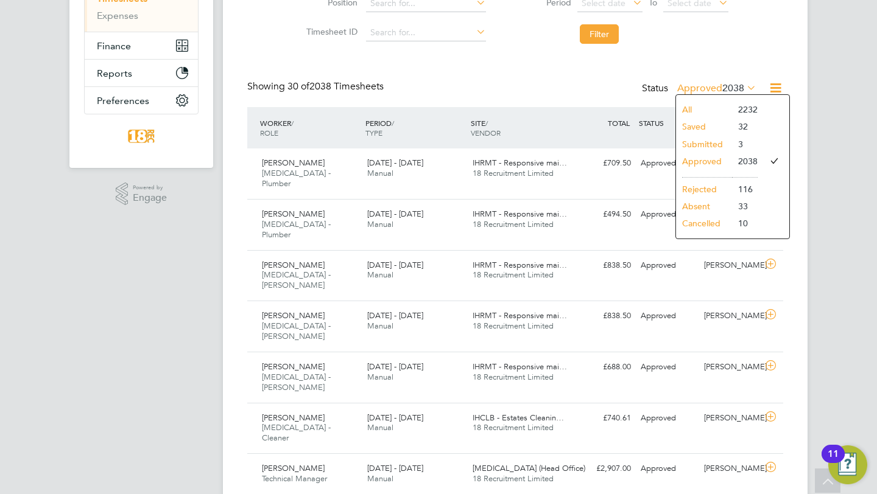
click at [703, 144] on li "Submitted" at bounding box center [704, 144] width 56 height 17
